Goal: Information Seeking & Learning: Learn about a topic

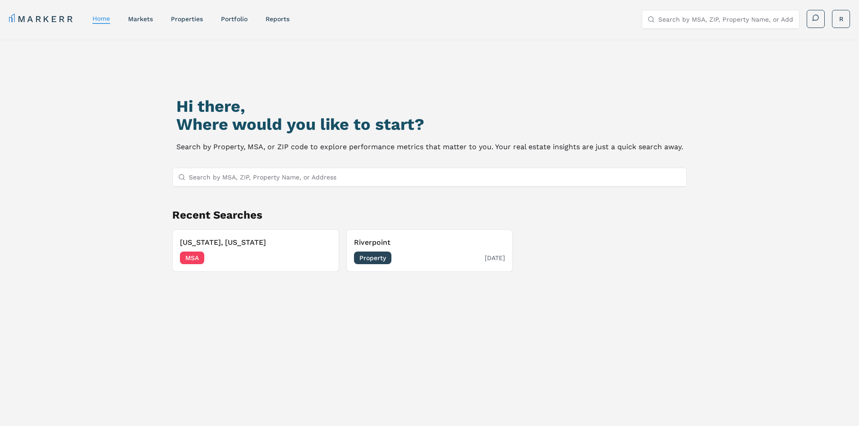
click at [422, 245] on h3 "Riverpoint" at bounding box center [429, 242] width 151 height 11
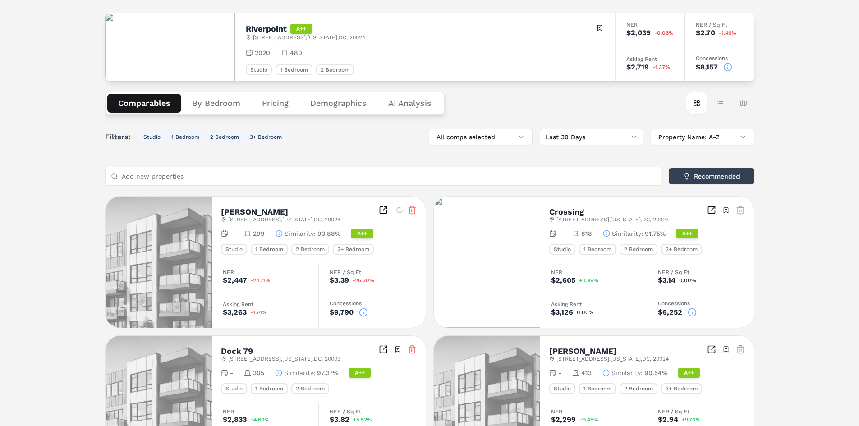
scroll to position [135, 0]
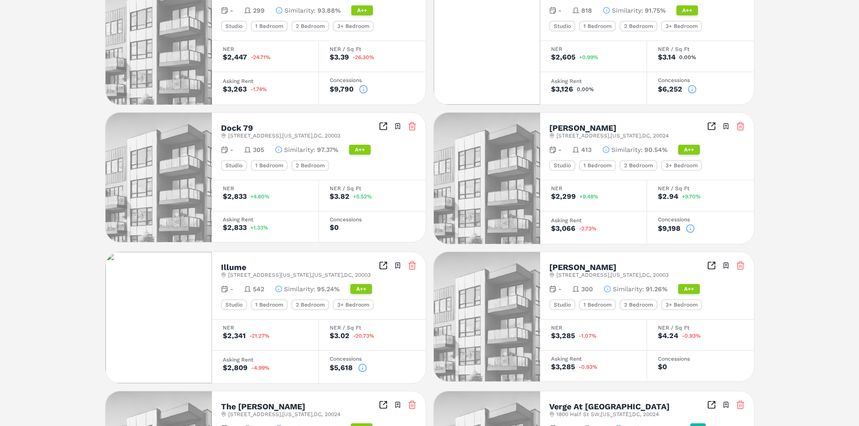
scroll to position [178, 0]
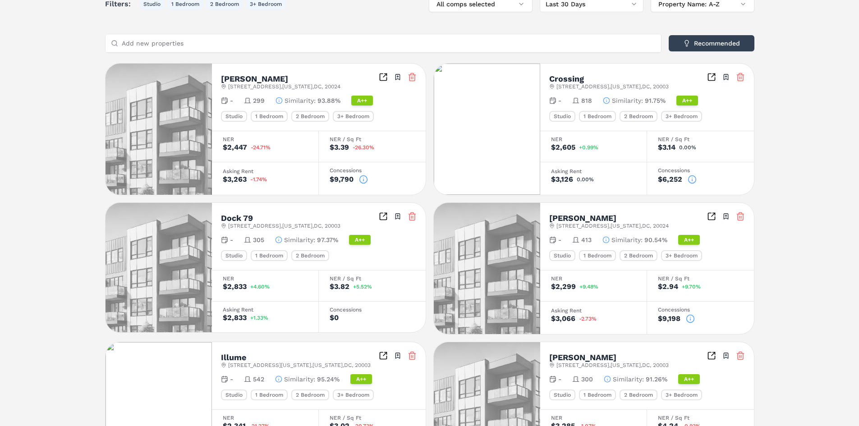
click at [427, 162] on div "[PERSON_NAME] [STREET_ADDRESS][US_STATE] Toggle portfolio menu - 299 Similarity…" at bounding box center [429, 407] width 649 height 689
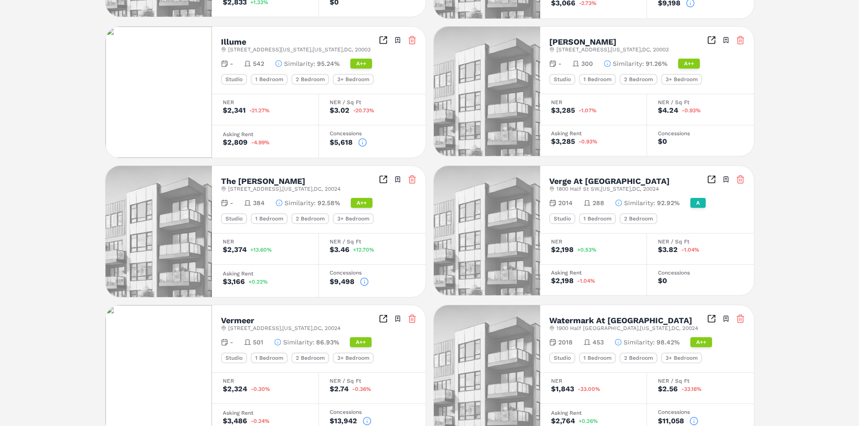
scroll to position [539, 0]
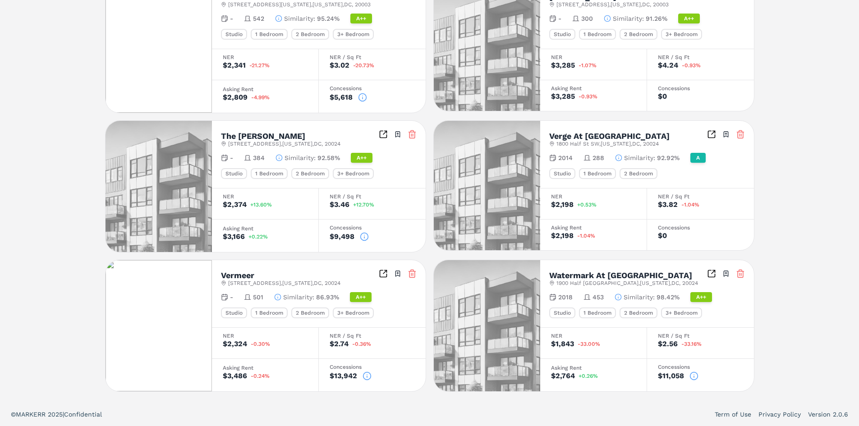
click at [696, 375] on icon at bounding box center [693, 375] width 9 height 9
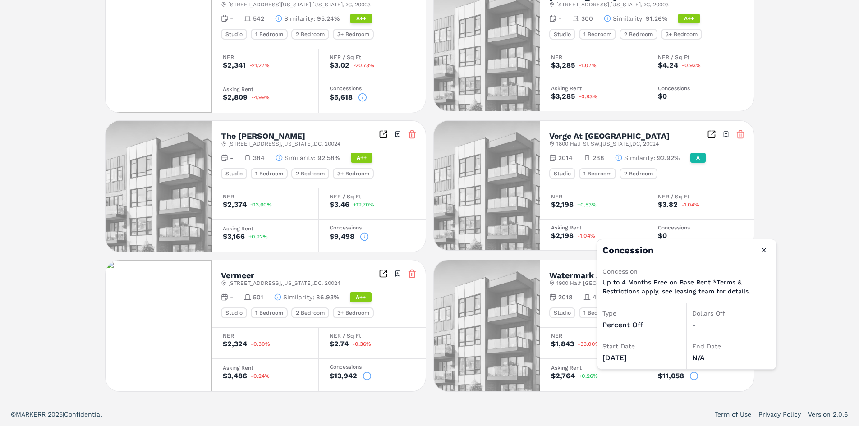
click at [696, 375] on icon at bounding box center [693, 375] width 9 height 9
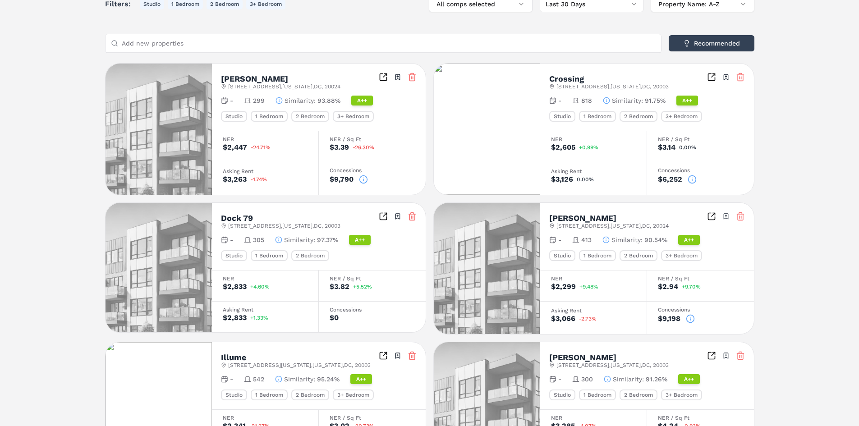
scroll to position [0, 0]
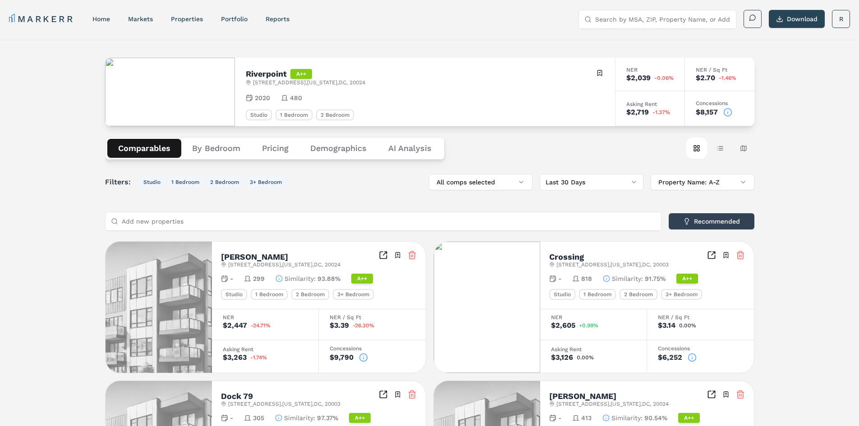
click at [210, 146] on button "By Bedroom" at bounding box center [216, 148] width 70 height 19
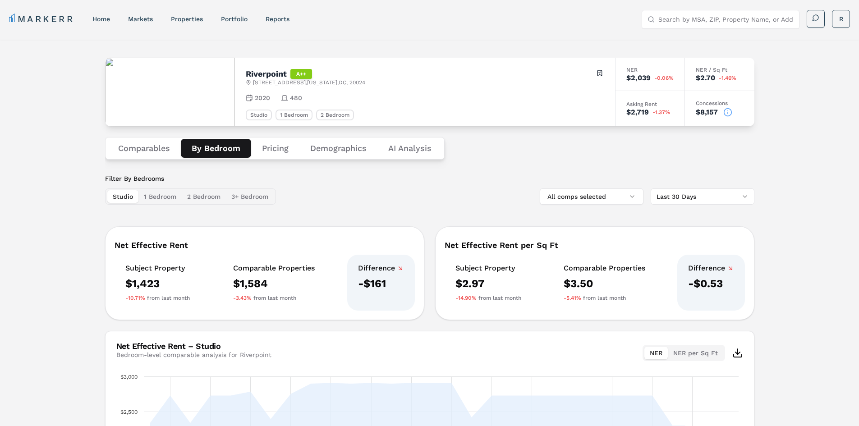
scroll to position [172, 0]
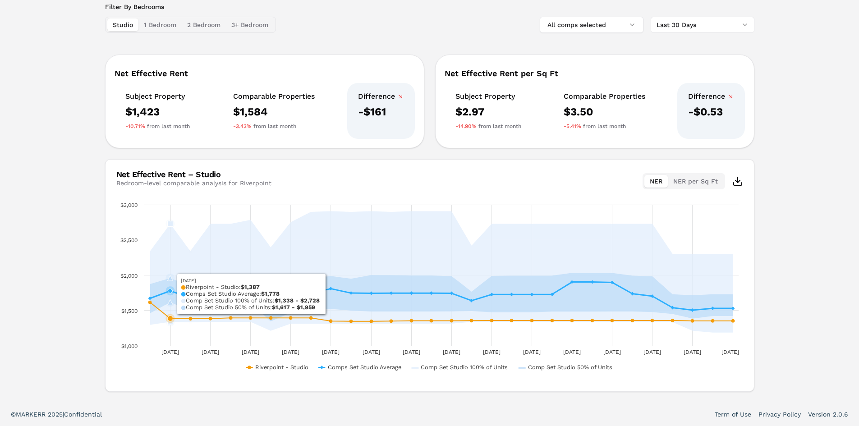
drag, startPoint x: 193, startPoint y: 295, endPoint x: 162, endPoint y: 290, distance: 31.5
click at [162, 290] on g "Interactive chart" at bounding box center [441, 271] width 586 height 125
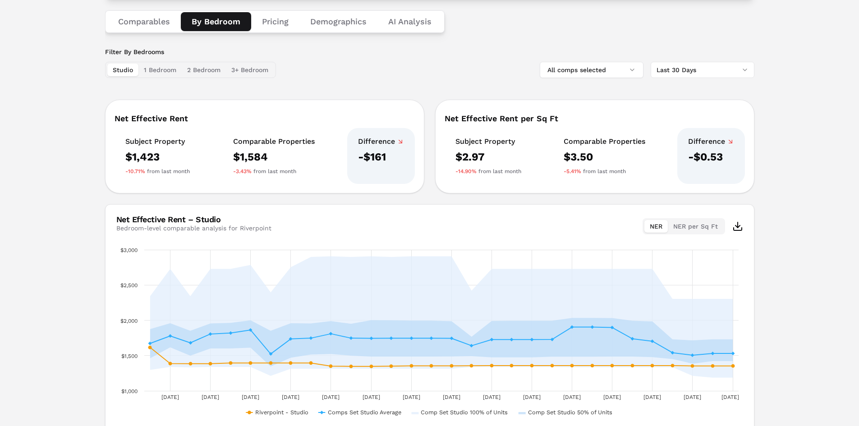
scroll to position [82, 0]
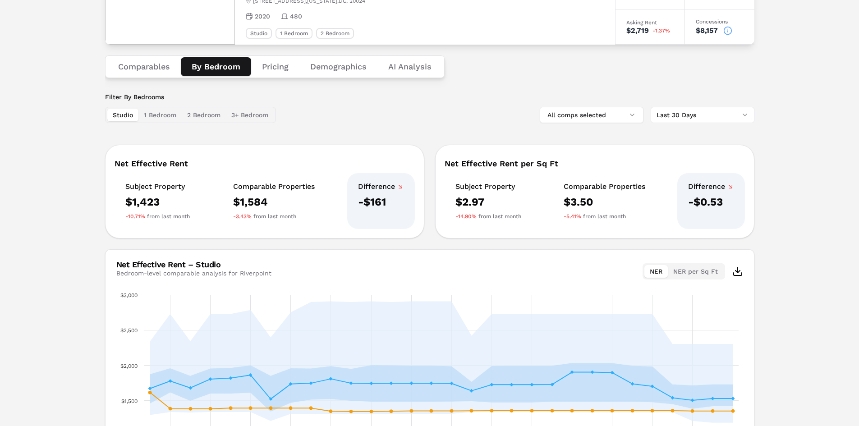
click at [273, 63] on button "Pricing" at bounding box center [275, 66] width 48 height 19
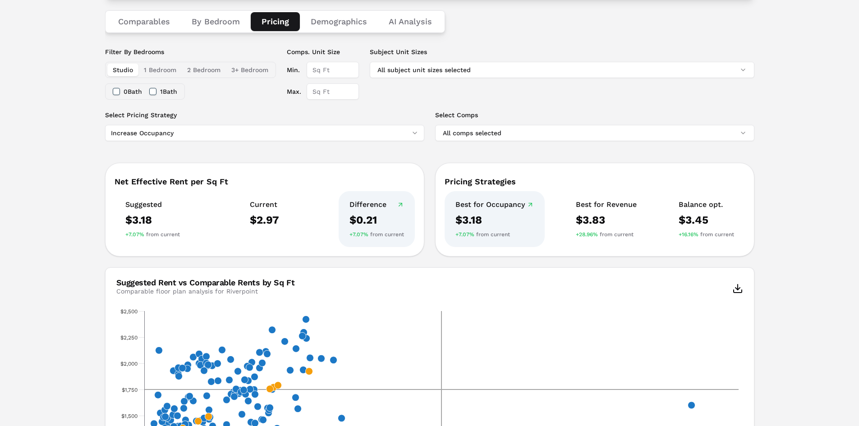
scroll to position [172, 0]
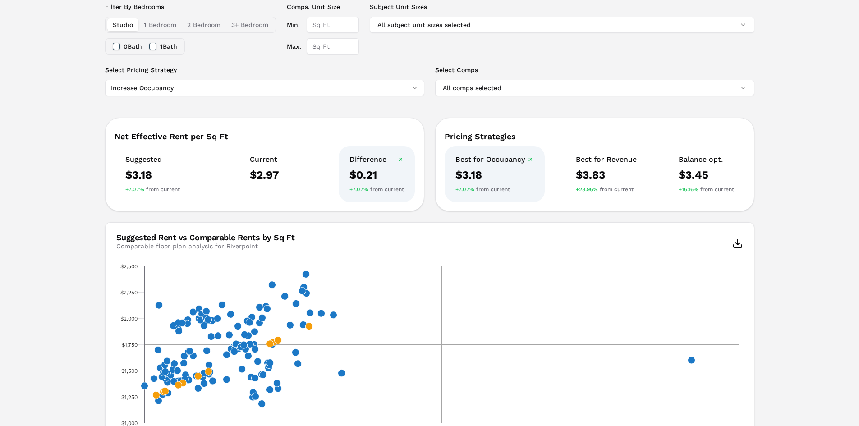
click at [415, 90] on html "MARKERR home markets properties Portfolio reports Search by MSA, ZIP, Property …" at bounding box center [429, 418] width 859 height 1180
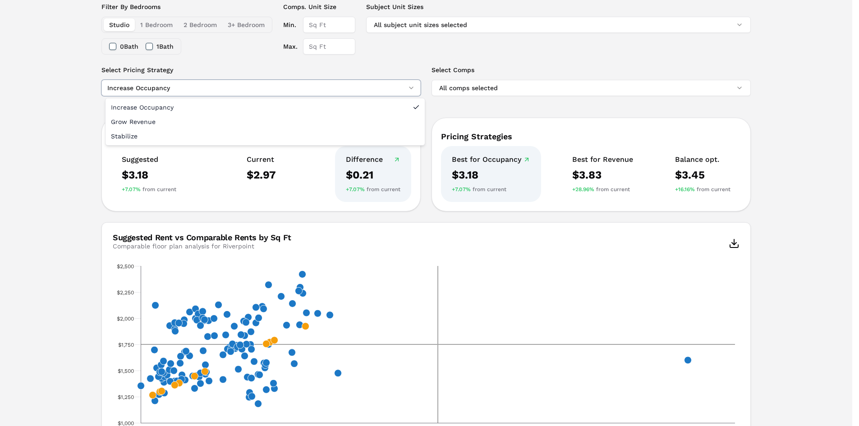
click at [415, 89] on html "MARKERR home markets properties Portfolio reports Search by MSA, ZIP, Property …" at bounding box center [429, 418] width 859 height 1180
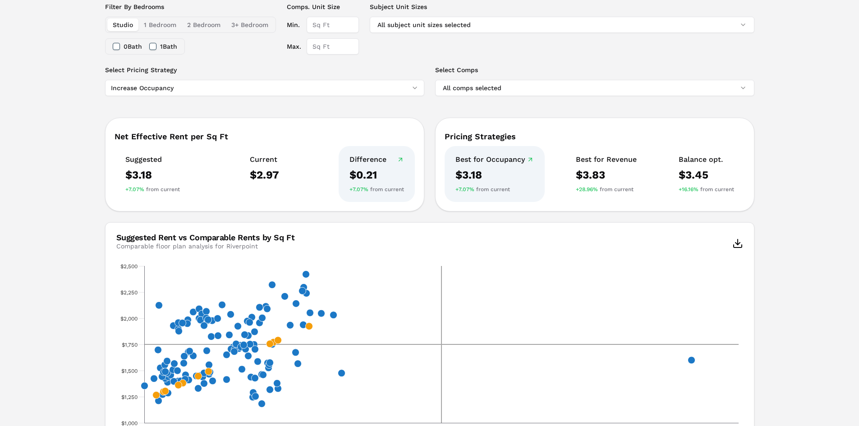
click at [406, 104] on div "Select Pricing Strategy Increase Occupancy Select Comps All comps selected" at bounding box center [429, 85] width 649 height 41
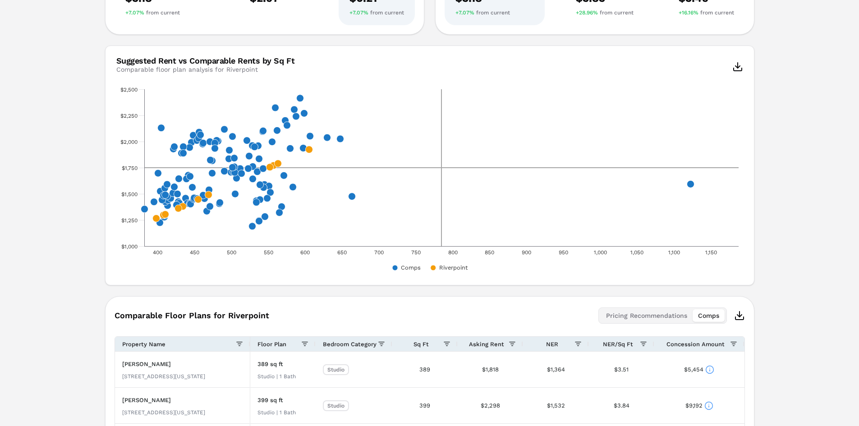
scroll to position [303, 0]
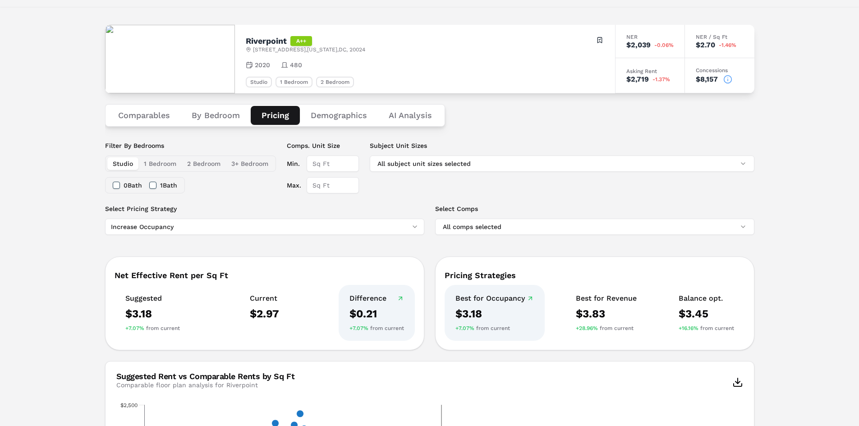
scroll to position [0, 0]
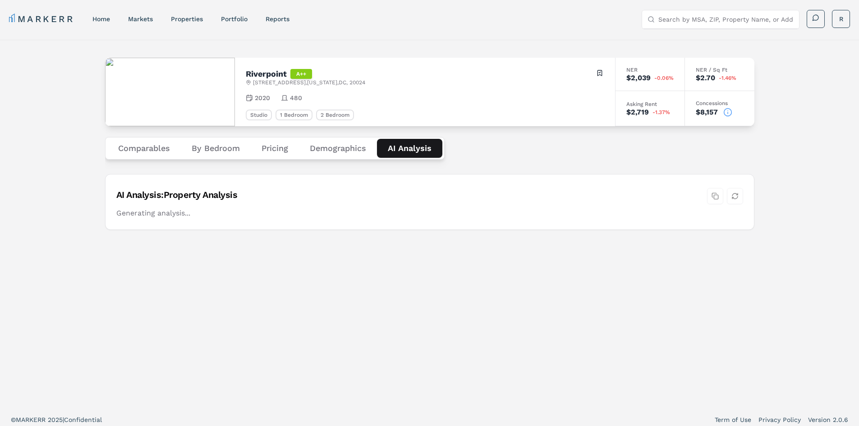
click at [425, 150] on Analysis "AI Analysis" at bounding box center [409, 148] width 65 height 19
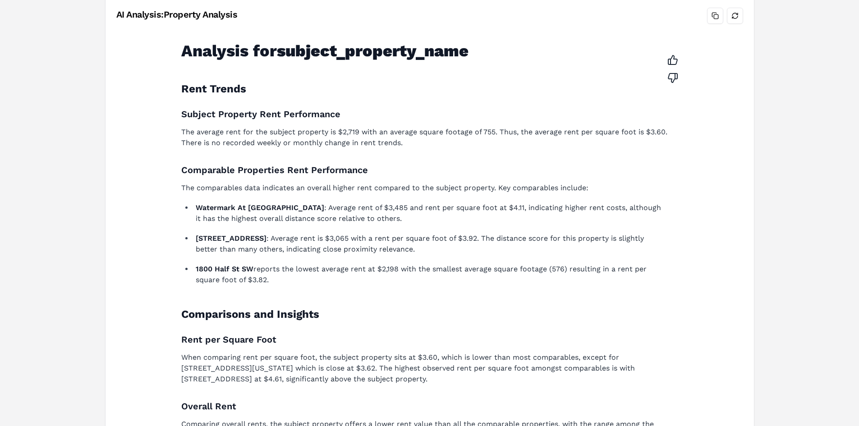
scroll to position [225, 0]
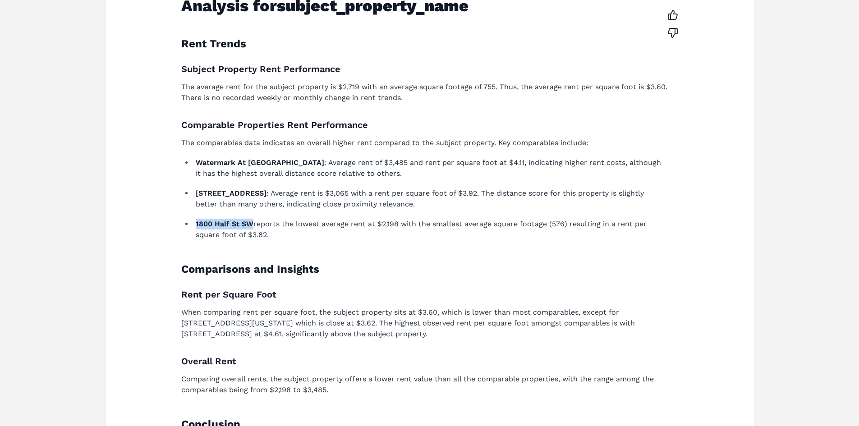
drag, startPoint x: 197, startPoint y: 224, endPoint x: 252, endPoint y: 222, distance: 55.1
click at [252, 222] on strong "1800 Half St SW" at bounding box center [225, 224] width 58 height 9
click at [212, 189] on strong "[STREET_ADDRESS]" at bounding box center [231, 193] width 71 height 9
drag, startPoint x: 195, startPoint y: 191, endPoint x: 251, endPoint y: 189, distance: 55.5
click at [251, 189] on li "[STREET_ADDRESS] : Average rent is $3,065 with a rent per square foot of $3.92.…" at bounding box center [430, 199] width 474 height 22
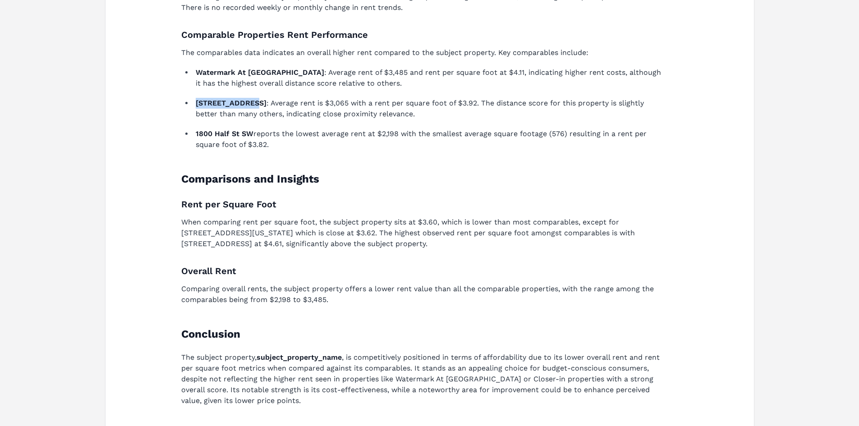
scroll to position [361, 0]
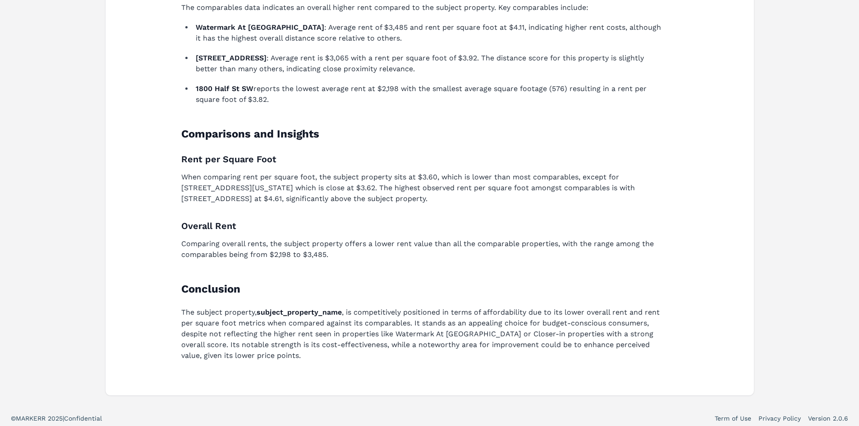
click at [294, 191] on p "When comparing rent per square foot, the subject property sits at $3.60, which …" at bounding box center [424, 188] width 486 height 32
click at [294, 190] on p "When comparing rent per square foot, the subject property sits at $3.60, which …" at bounding box center [424, 188] width 486 height 32
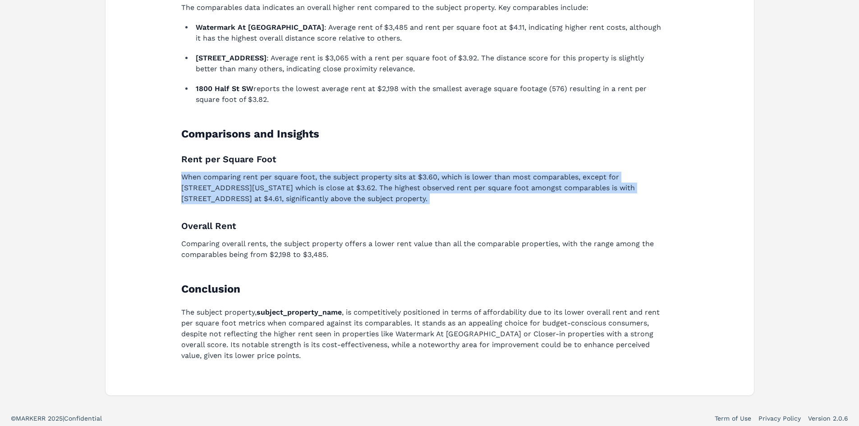
click at [294, 190] on p "When comparing rent per square foot, the subject property sits at $3.60, which …" at bounding box center [424, 188] width 486 height 32
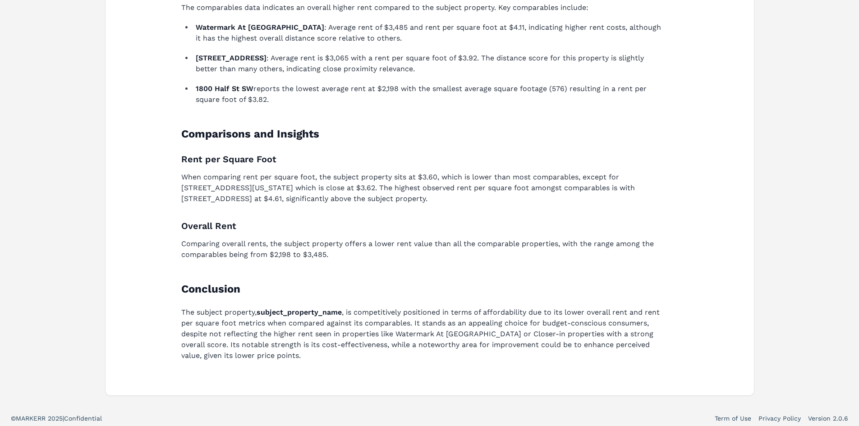
click at [294, 190] on p "When comparing rent per square foot, the subject property sits at $3.60, which …" at bounding box center [424, 188] width 486 height 32
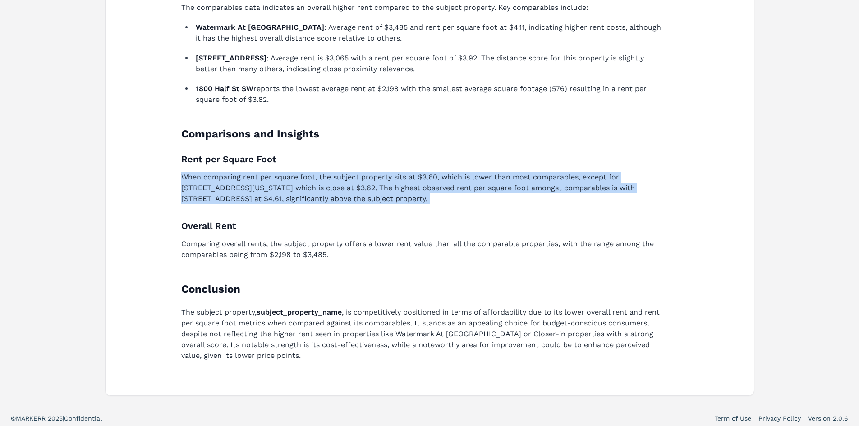
click at [294, 190] on p "When comparing rent per square foot, the subject property sits at $3.60, which …" at bounding box center [424, 188] width 486 height 32
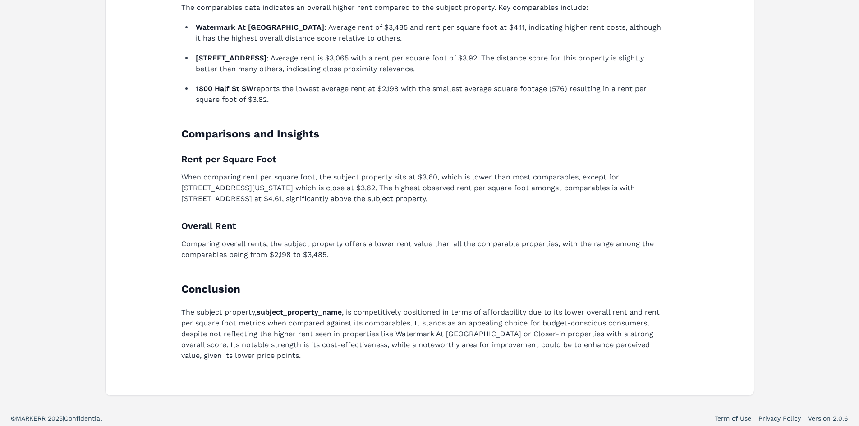
click at [250, 244] on p "Comparing overall rents, the subject property offers a lower rent value than al…" at bounding box center [424, 249] width 486 height 22
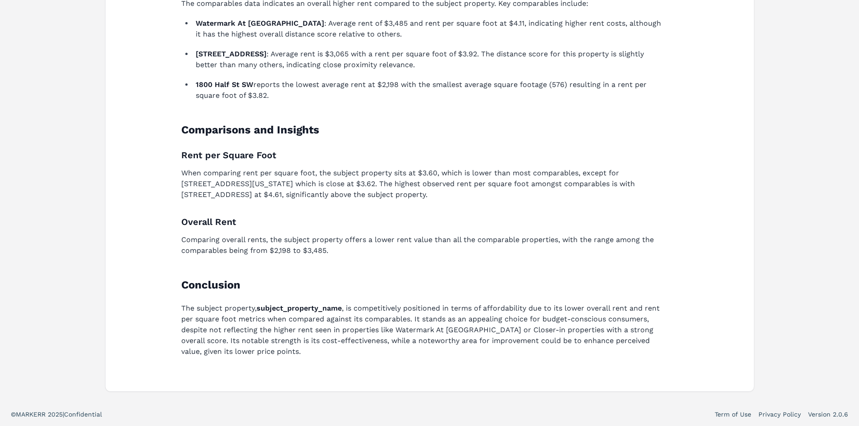
click at [388, 320] on p "The subject property, subject_property_name , is competitively positioned in te…" at bounding box center [424, 330] width 486 height 54
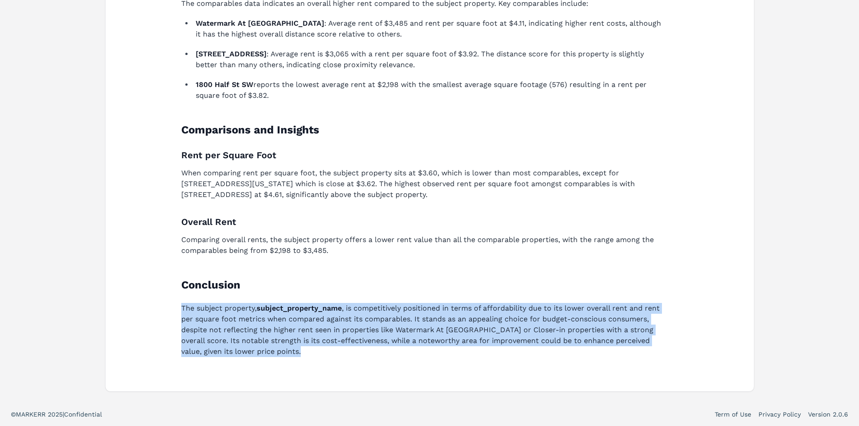
click at [388, 320] on p "The subject property, subject_property_name , is competitively positioned in te…" at bounding box center [424, 330] width 486 height 54
click at [394, 321] on p "The subject property, subject_property_name , is competitively positioned in te…" at bounding box center [424, 330] width 486 height 54
click at [549, 323] on p "The subject property, subject_property_name , is competitively positioned in te…" at bounding box center [424, 330] width 486 height 54
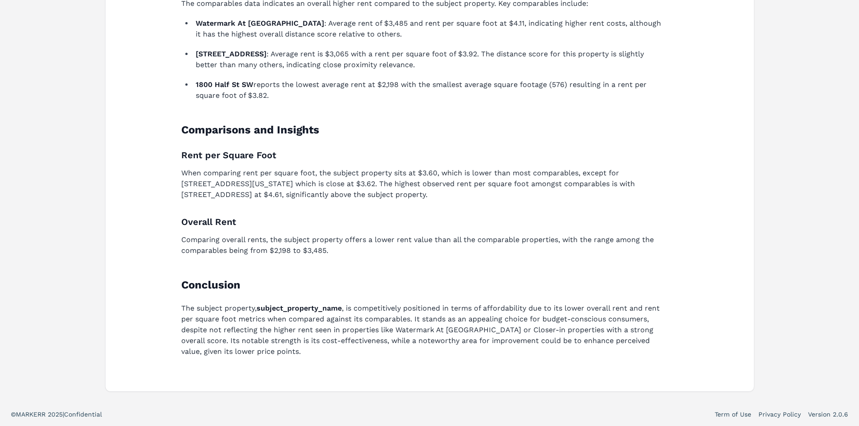
click at [342, 340] on p "The subject property, subject_property_name , is competitively positioned in te…" at bounding box center [424, 330] width 486 height 54
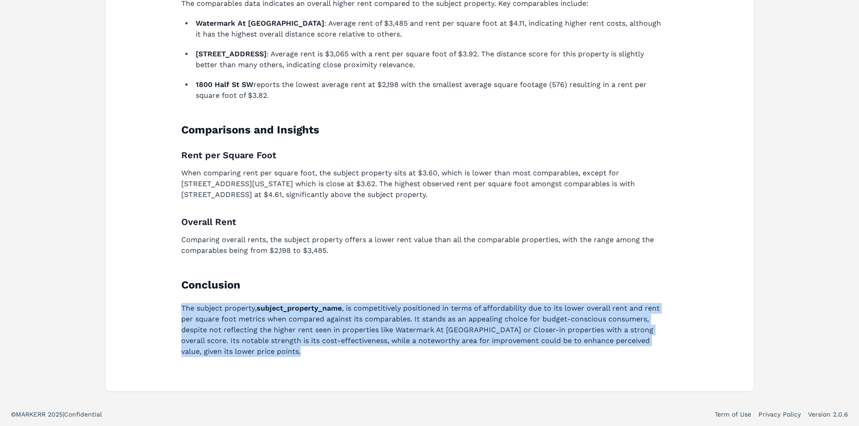
click at [342, 339] on p "The subject property, subject_property_name , is competitively positioned in te…" at bounding box center [424, 330] width 486 height 54
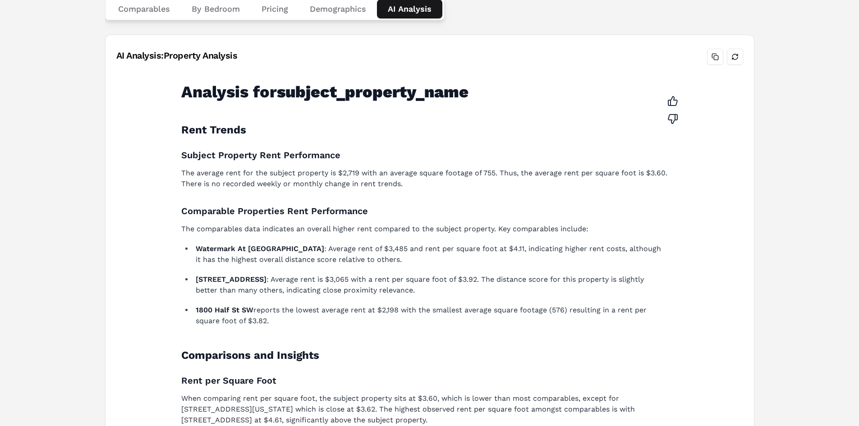
scroll to position [0, 0]
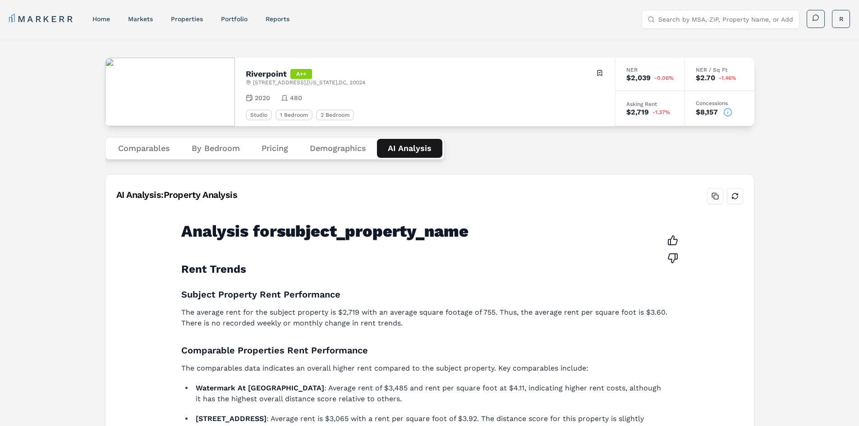
click at [328, 150] on button "Demographics" at bounding box center [338, 148] width 78 height 19
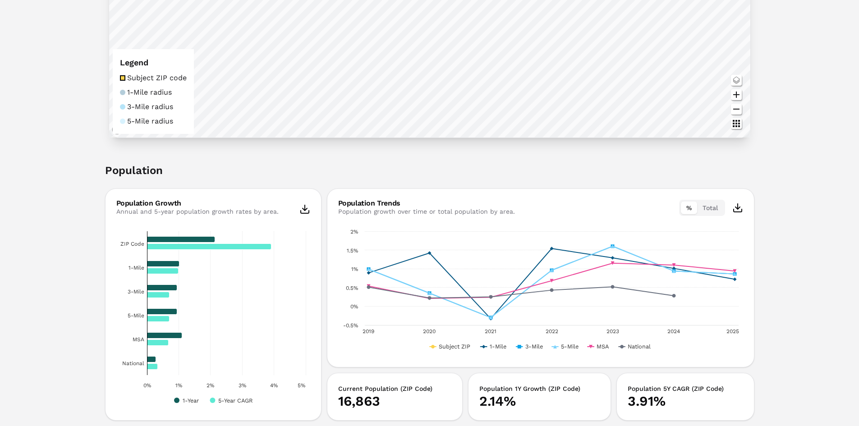
scroll to position [45, 0]
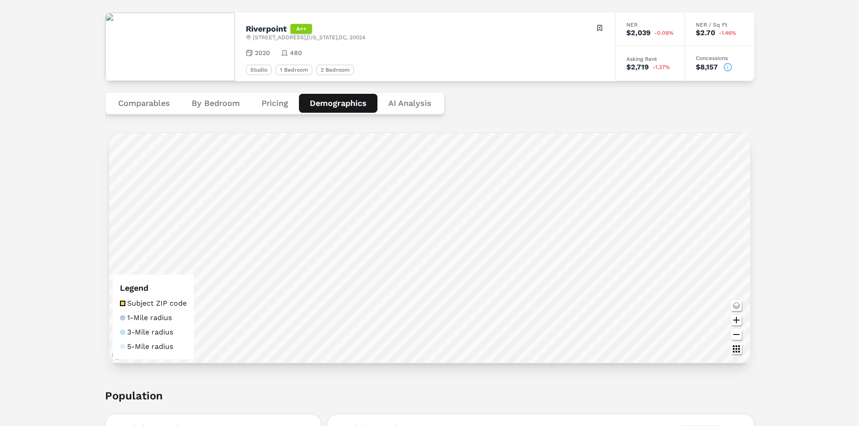
drag, startPoint x: 273, startPoint y: 103, endPoint x: 183, endPoint y: 101, distance: 89.3
click at [273, 103] on button "Pricing" at bounding box center [275, 103] width 48 height 19
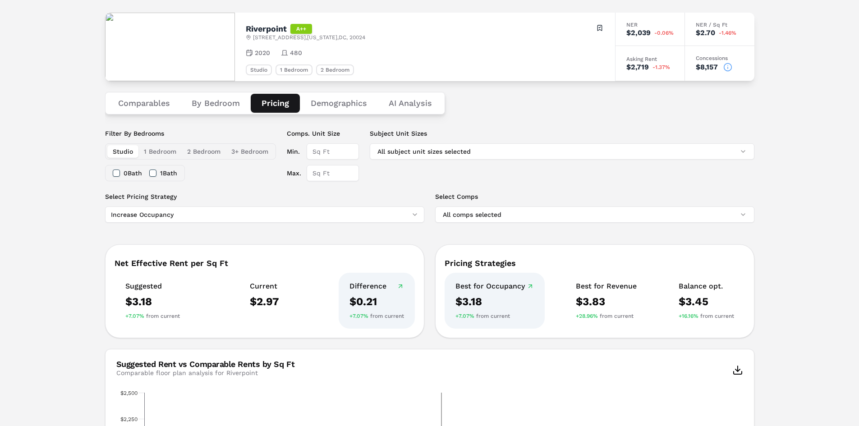
click at [164, 102] on button "Comparables" at bounding box center [143, 103] width 73 height 19
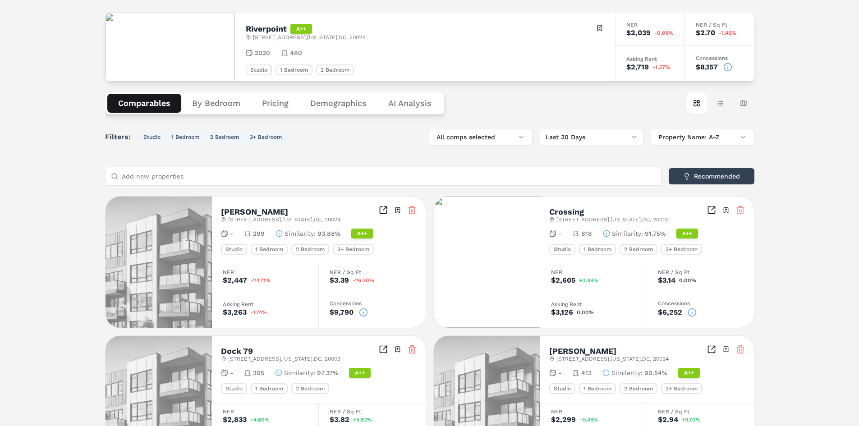
scroll to position [0, 0]
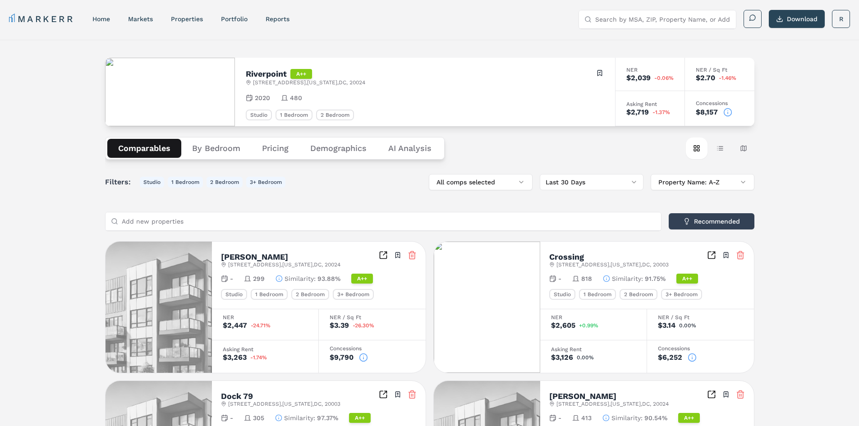
click at [232, 22] on link "Portfolio" at bounding box center [234, 18] width 27 height 7
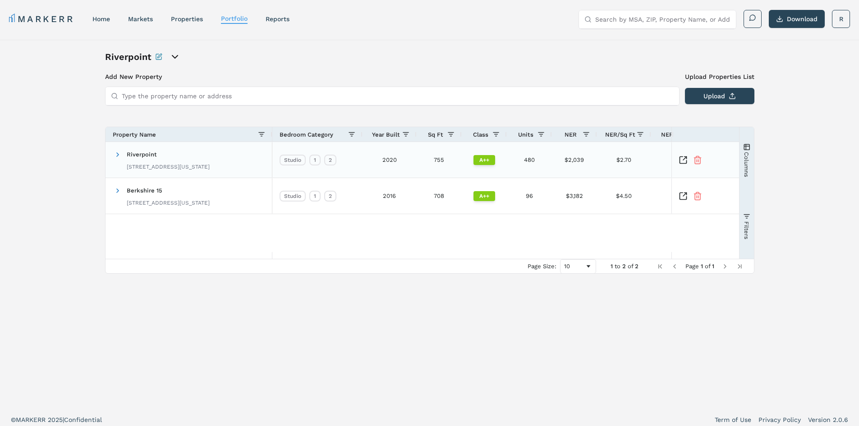
click at [123, 153] on span "Riverpoint [STREET_ADDRESS][US_STATE]" at bounding box center [162, 160] width 96 height 28
click at [116, 156] on span at bounding box center [117, 154] width 7 height 7
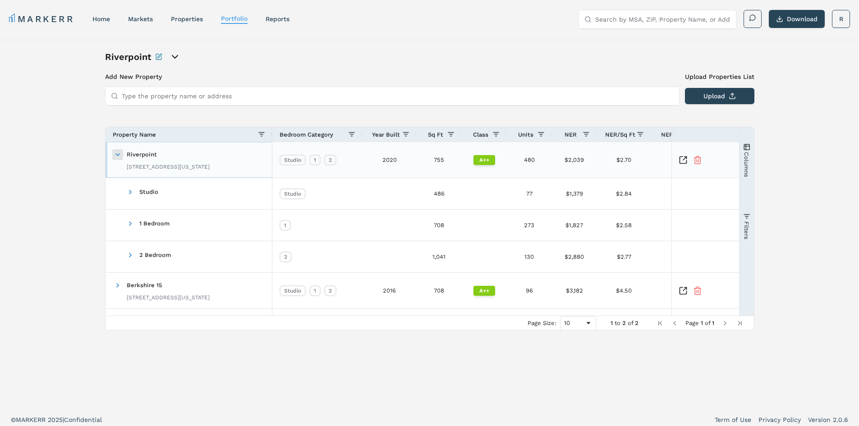
click at [116, 156] on span at bounding box center [117, 154] width 7 height 7
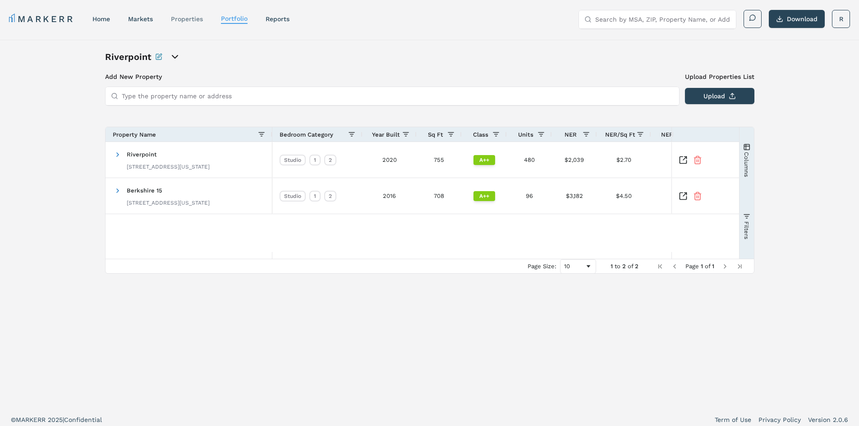
click at [195, 23] on div "properties" at bounding box center [187, 18] width 32 height 9
click at [189, 21] on link "properties" at bounding box center [187, 18] width 32 height 7
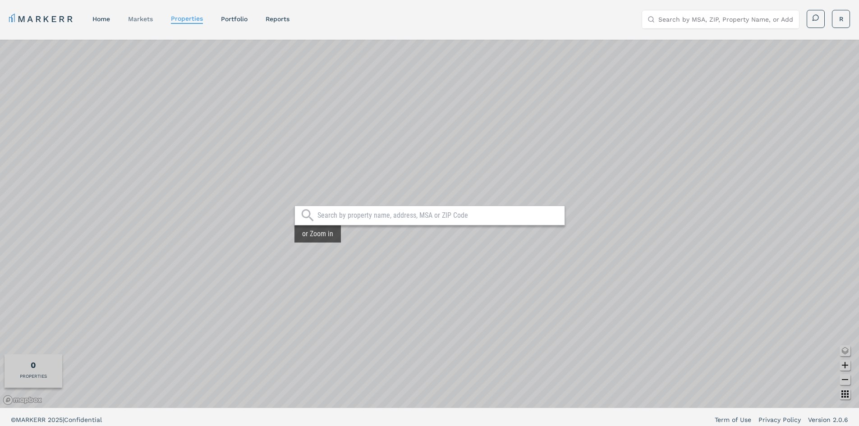
click at [139, 16] on link "markets" at bounding box center [140, 18] width 25 height 7
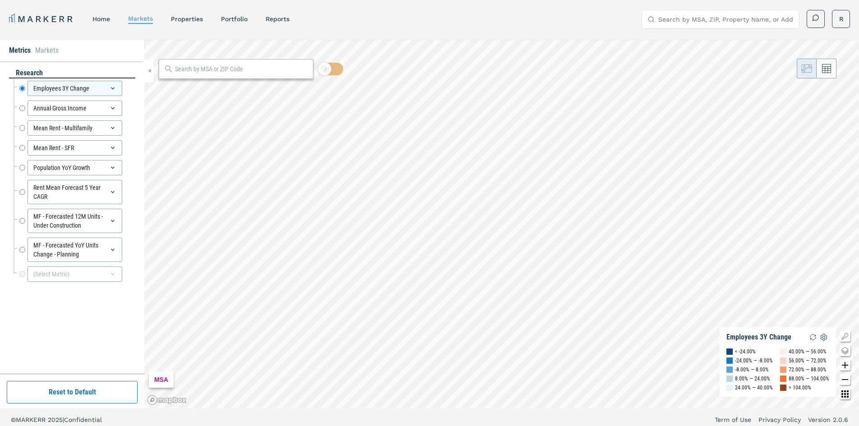
click at [98, 20] on link "home" at bounding box center [101, 18] width 18 height 7
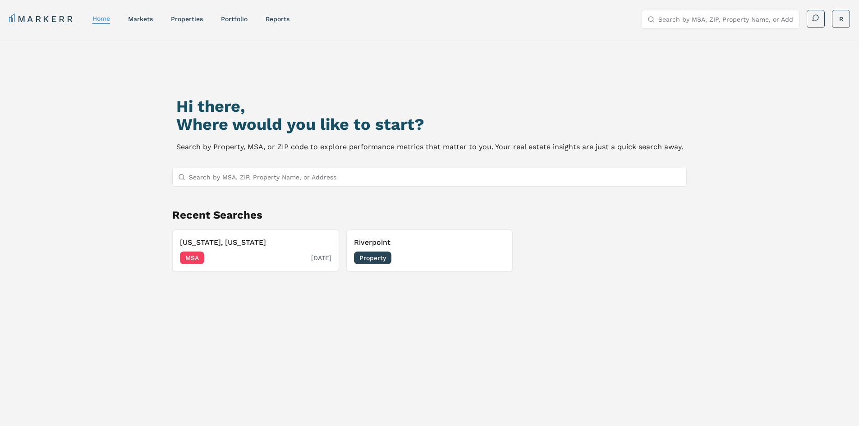
click at [266, 247] on h3 "[US_STATE], [US_STATE]" at bounding box center [255, 242] width 151 height 11
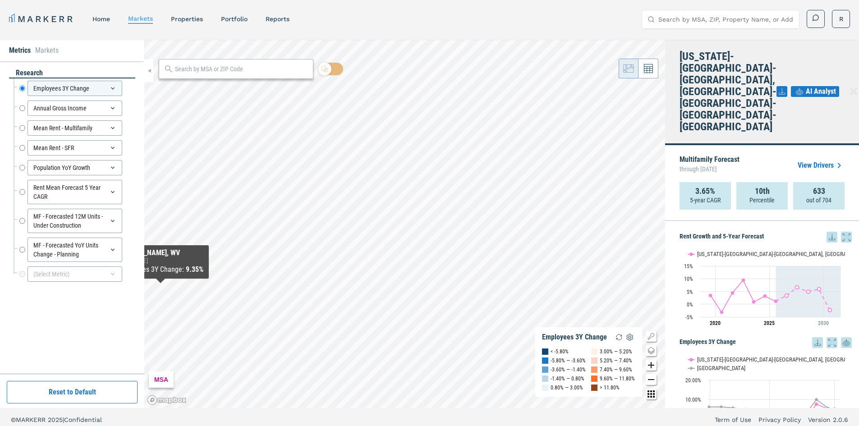
click at [102, 19] on link "home" at bounding box center [101, 18] width 18 height 7
